Goal: Check status: Check status

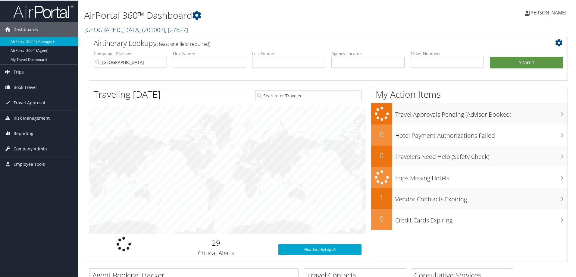
click at [124, 28] on link "Colgate University ( 201002 ) , [ 27827 ]" at bounding box center [136, 29] width 104 height 8
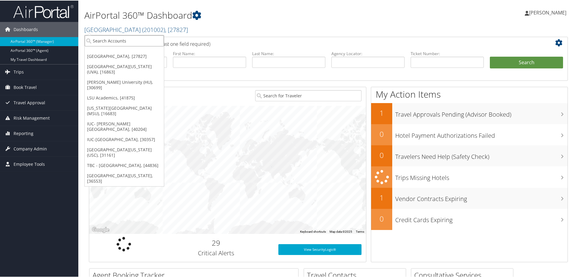
click at [98, 40] on input "search" at bounding box center [124, 40] width 79 height 11
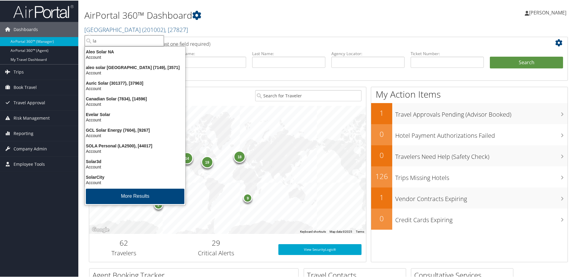
type input "a"
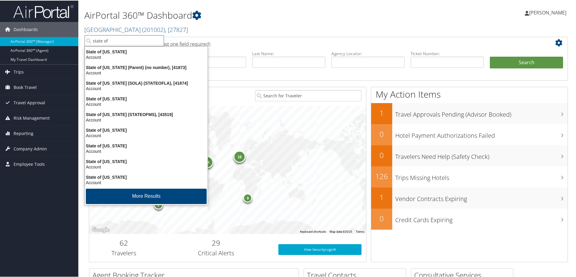
type input "state of"
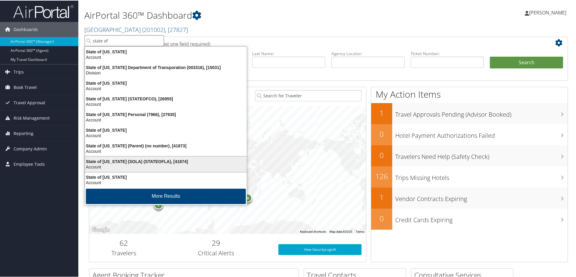
click at [106, 162] on div "State of Louisiana (SOLA) (STATEOFLA), [41874]" at bounding box center [165, 160] width 169 height 5
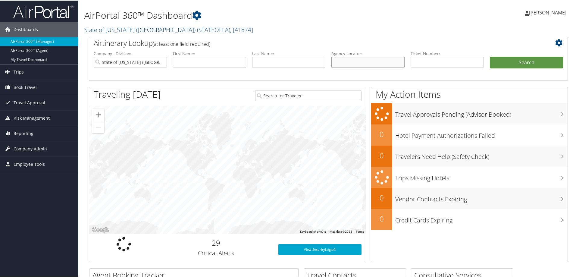
click at [343, 61] on input "text" at bounding box center [367, 61] width 73 height 11
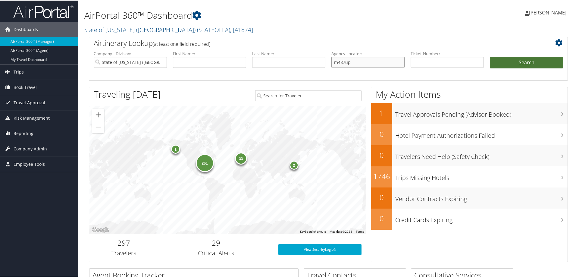
type input "m487up"
click at [511, 66] on button "Search" at bounding box center [526, 62] width 73 height 12
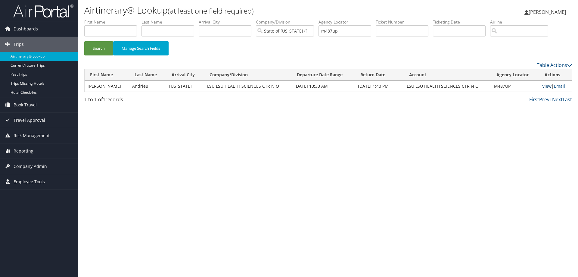
click at [545, 86] on link "View" at bounding box center [546, 86] width 9 height 6
click at [398, 30] on input "text" at bounding box center [402, 30] width 53 height 11
drag, startPoint x: 392, startPoint y: 29, endPoint x: 323, endPoint y: 33, distance: 69.7
click at [323, 33] on input "m487up" at bounding box center [345, 30] width 53 height 11
paste input "5267143941184"
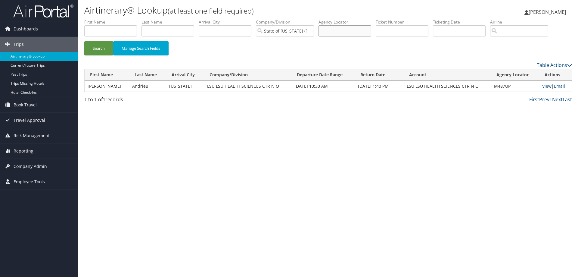
type input "5267143941184"
drag, startPoint x: 365, startPoint y: 30, endPoint x: 312, endPoint y: 33, distance: 53.1
click at [312, 19] on ul "First Name Last Name Departure City Arrival City Company/Division State of Loui…" at bounding box center [328, 19] width 488 height 0
paste input "5267143941184"
type input "5267143941184"
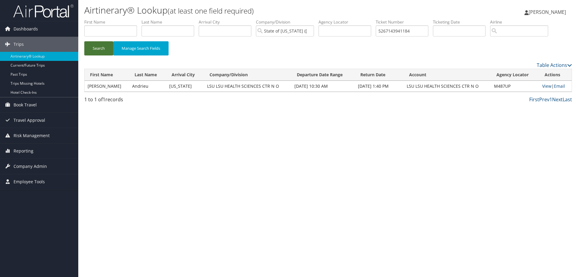
click at [95, 50] on button "Search" at bounding box center [98, 48] width 29 height 14
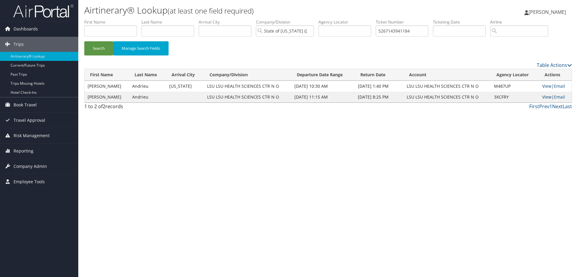
click at [546, 97] on link "View" at bounding box center [546, 97] width 9 height 6
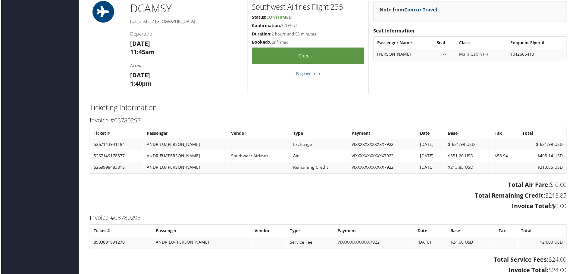
scroll to position [427, 0]
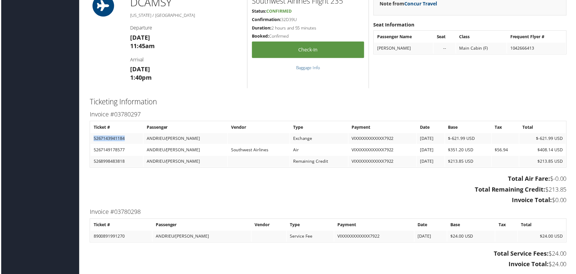
drag, startPoint x: 132, startPoint y: 140, endPoint x: 92, endPoint y: 141, distance: 39.5
click at [92, 141] on td "5267143941184" at bounding box center [116, 139] width 53 height 11
copy td "5267143941184"
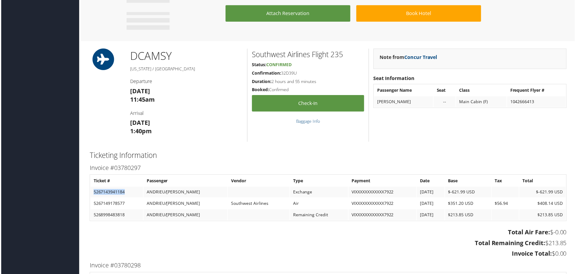
scroll to position [380, 0]
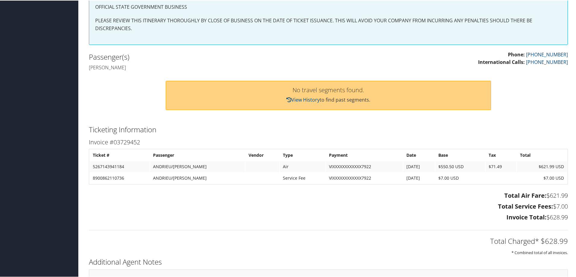
scroll to position [148, 0]
